Goal: Information Seeking & Learning: Learn about a topic

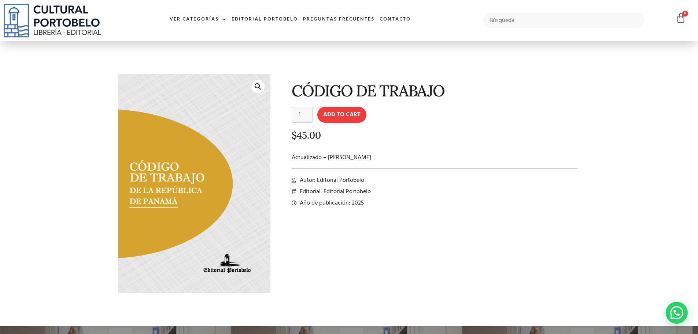
click at [490, 202] on li "Año de publicación: 2025" at bounding box center [435, 203] width 286 height 9
click at [415, 200] on li "Año de publicación: 2025" at bounding box center [435, 203] width 286 height 9
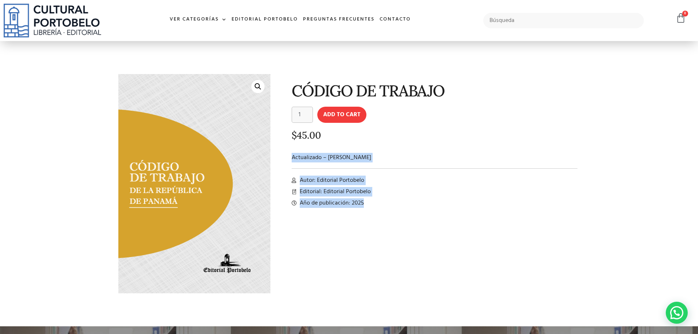
drag, startPoint x: 292, startPoint y: 155, endPoint x: 373, endPoint y: 223, distance: 106.4
click at [373, 223] on div "CÓDIGO DE TRABAJO CÓDIGO DE TRABAJO quantity 1 Add to cart $ 45.00 Actualizado …" at bounding box center [429, 189] width 310 height 238
click at [455, 192] on li "Editorial: Editorial Portobelo" at bounding box center [435, 191] width 286 height 9
